Goal: Find specific page/section: Find specific page/section

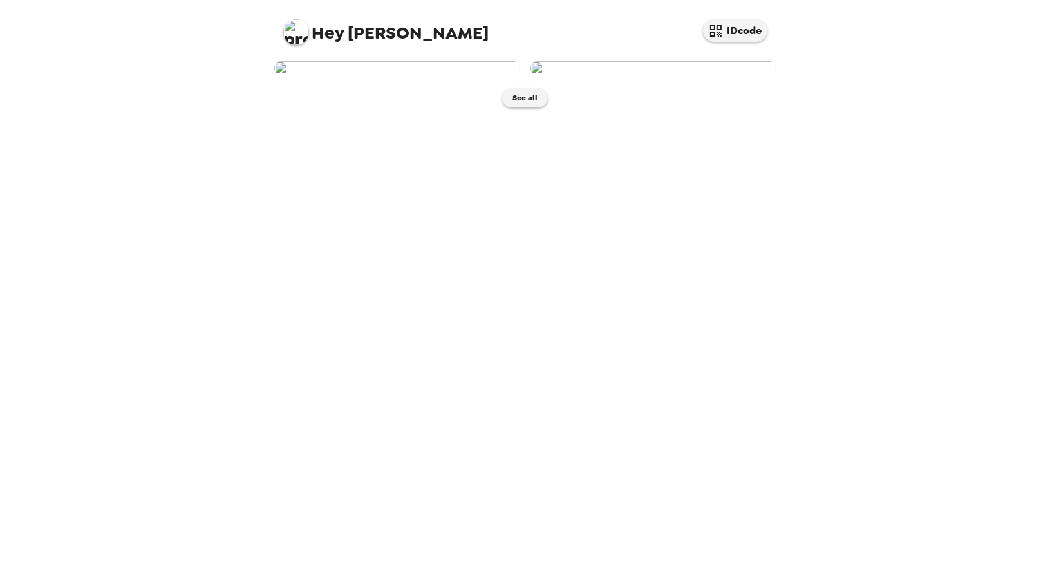
click at [461, 75] on img at bounding box center [397, 68] width 246 height 14
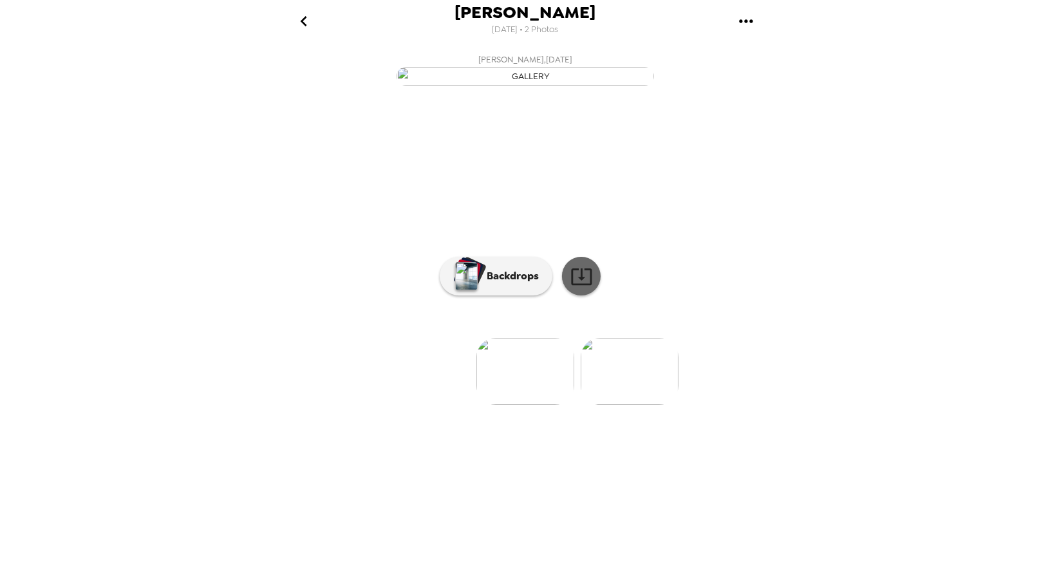
click at [582, 288] on icon at bounding box center [581, 276] width 23 height 23
